Goal: Task Accomplishment & Management: Use online tool/utility

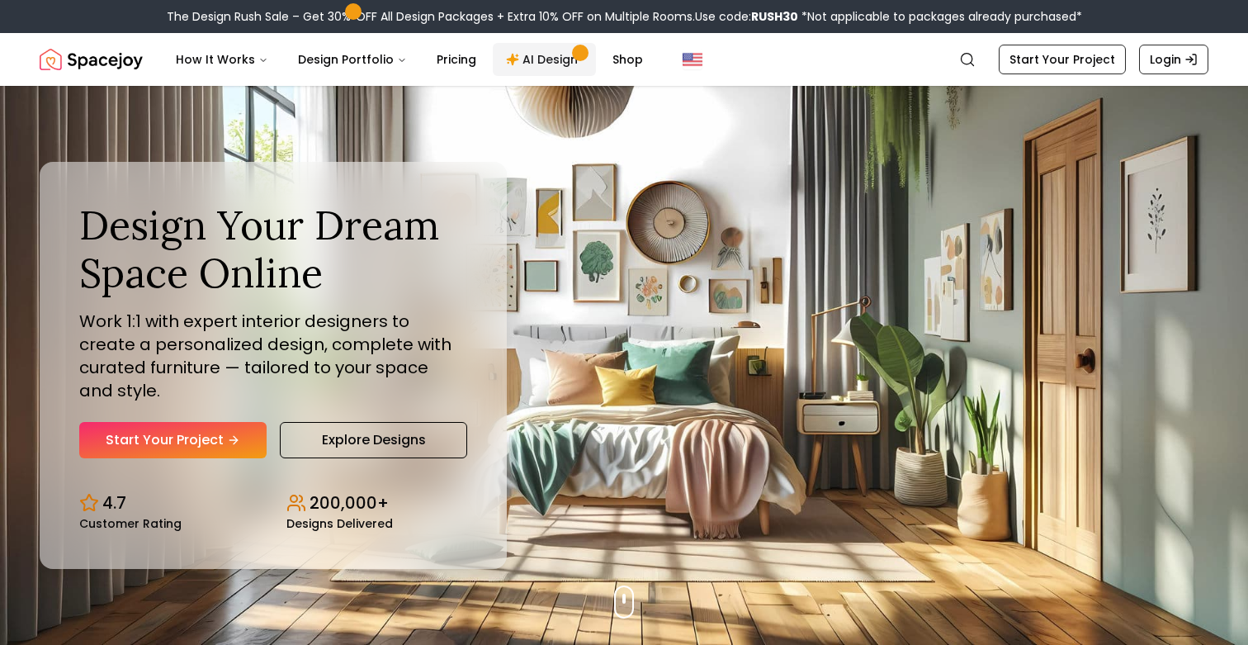
click at [539, 58] on link "AI Design" at bounding box center [544, 59] width 103 height 33
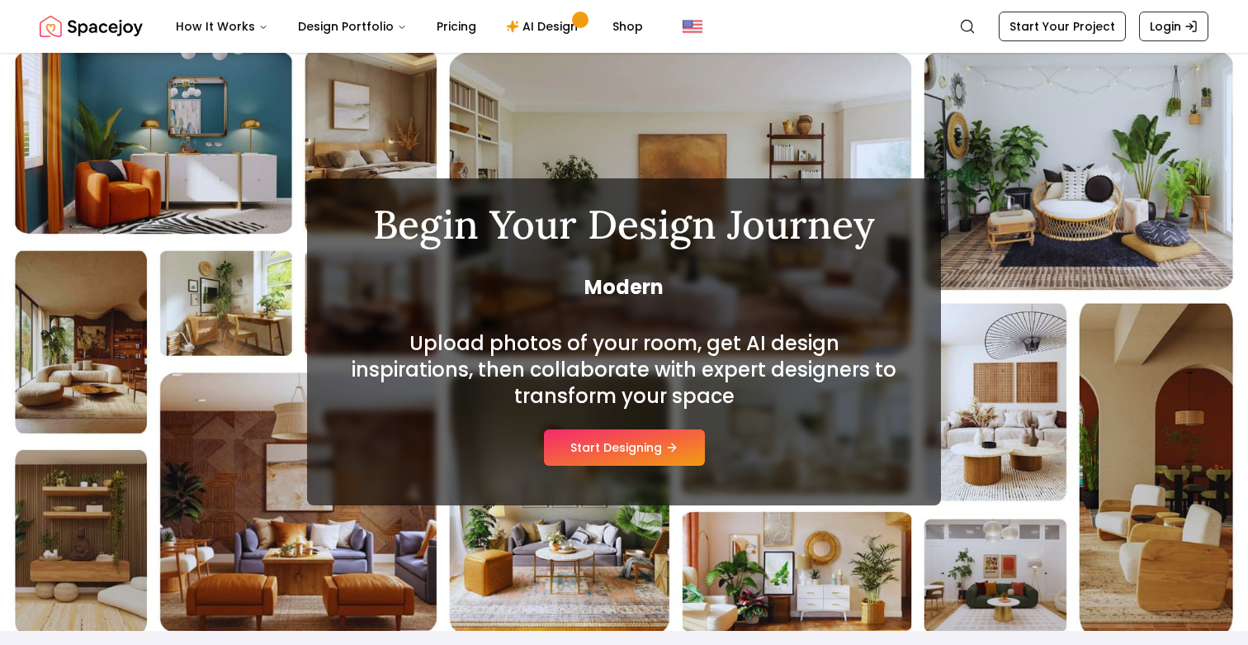
click at [621, 454] on div "Upload photos of your room, get AI design inspirations, then collaborate with e…" at bounding box center [624, 397] width 555 height 135
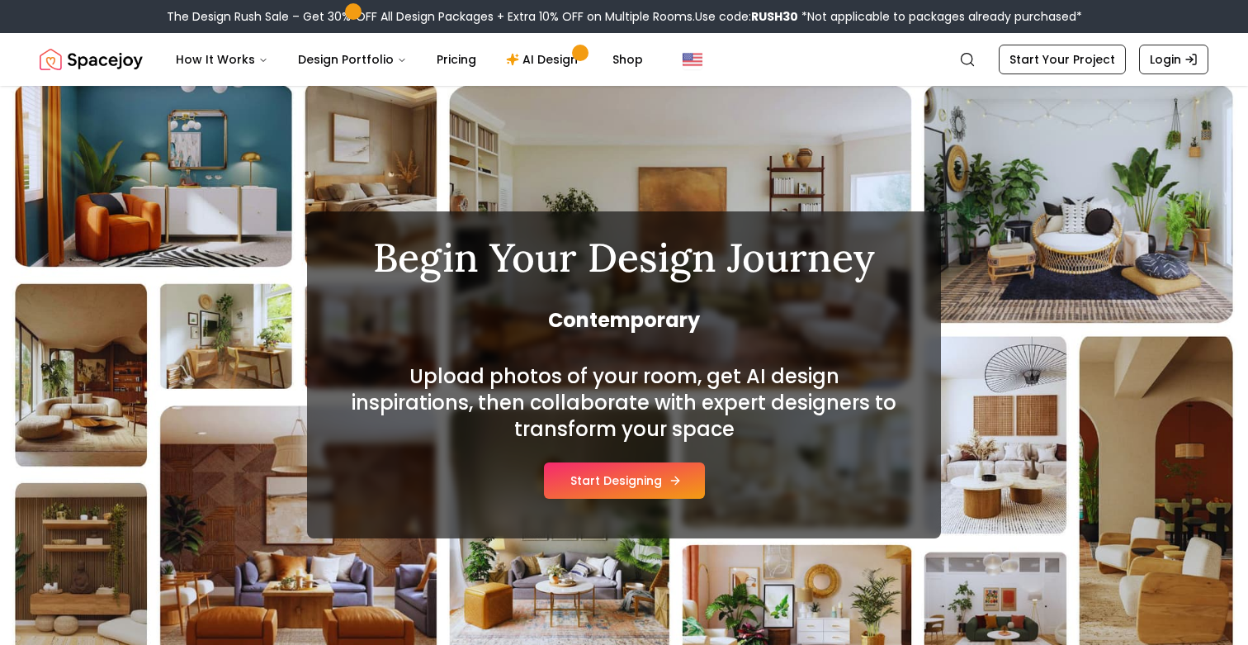
click at [617, 485] on button "Start Designing" at bounding box center [624, 480] width 161 height 36
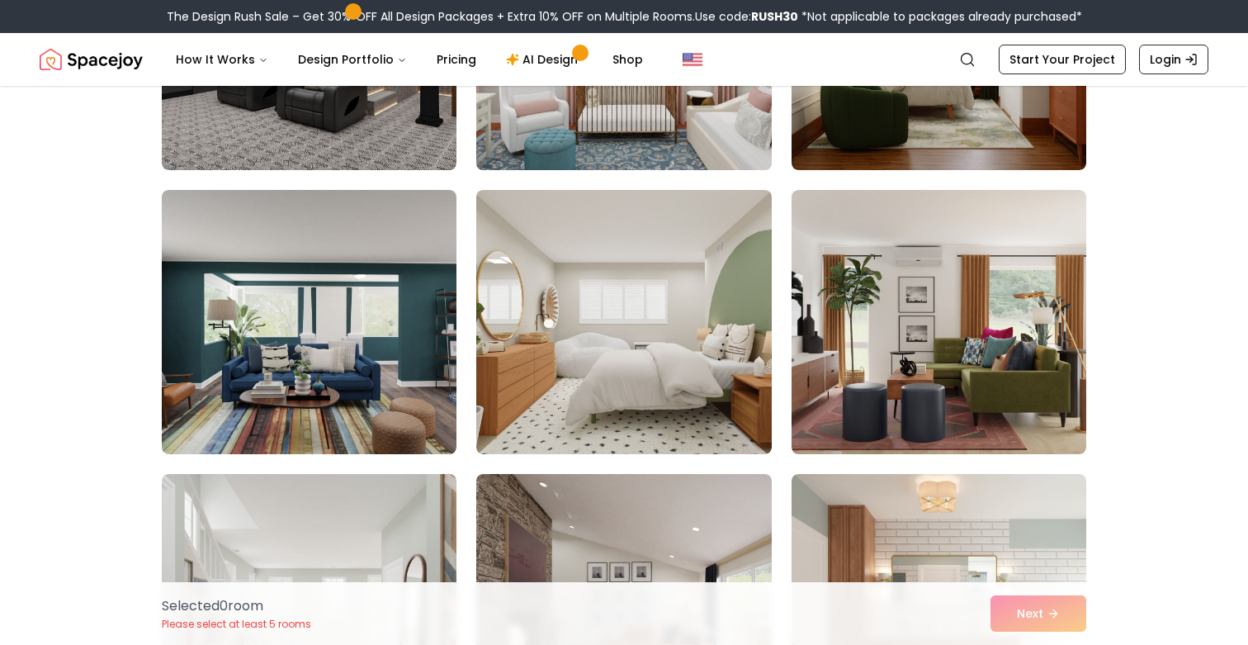
scroll to position [460, 0]
